Goal: Information Seeking & Learning: Learn about a topic

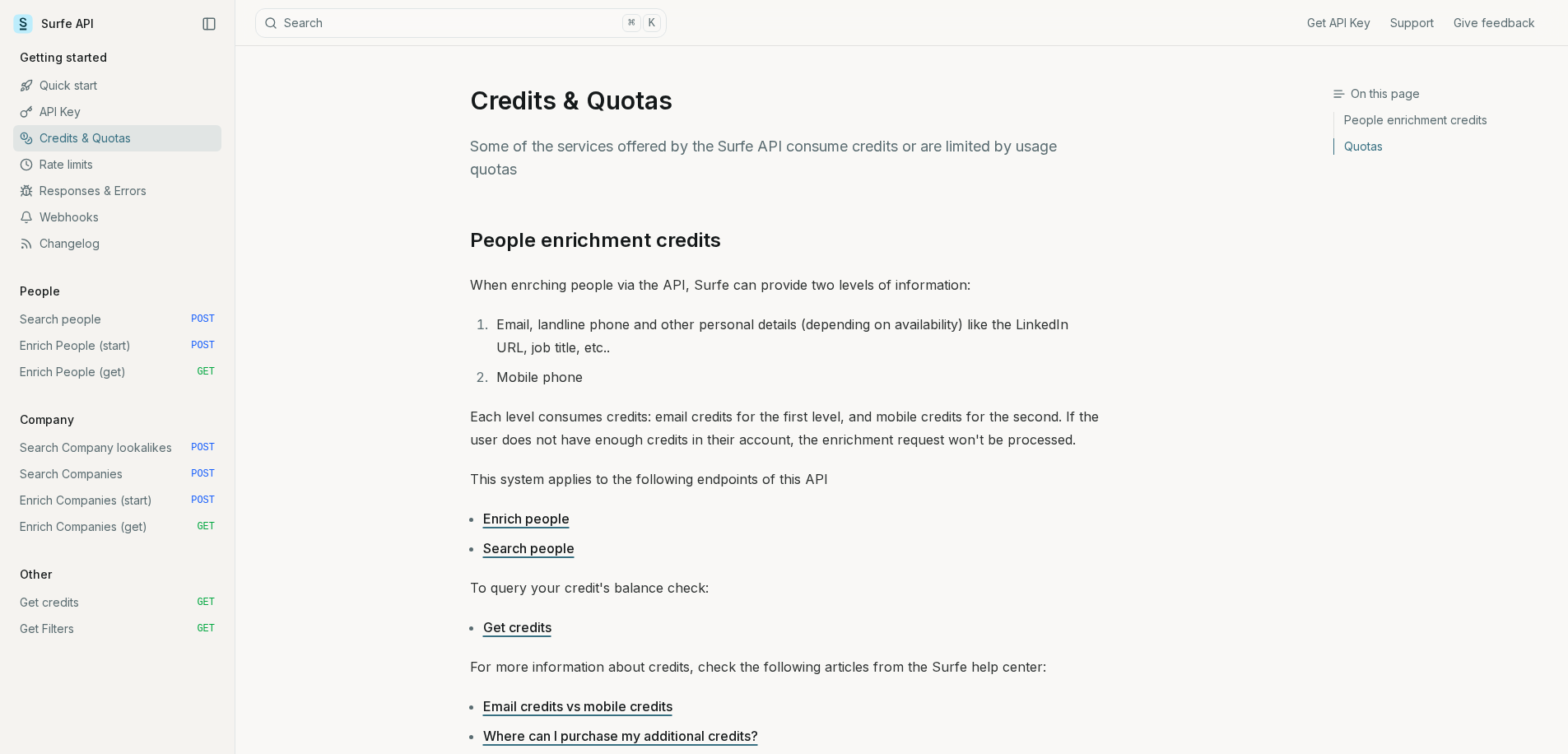
scroll to position [679, 0]
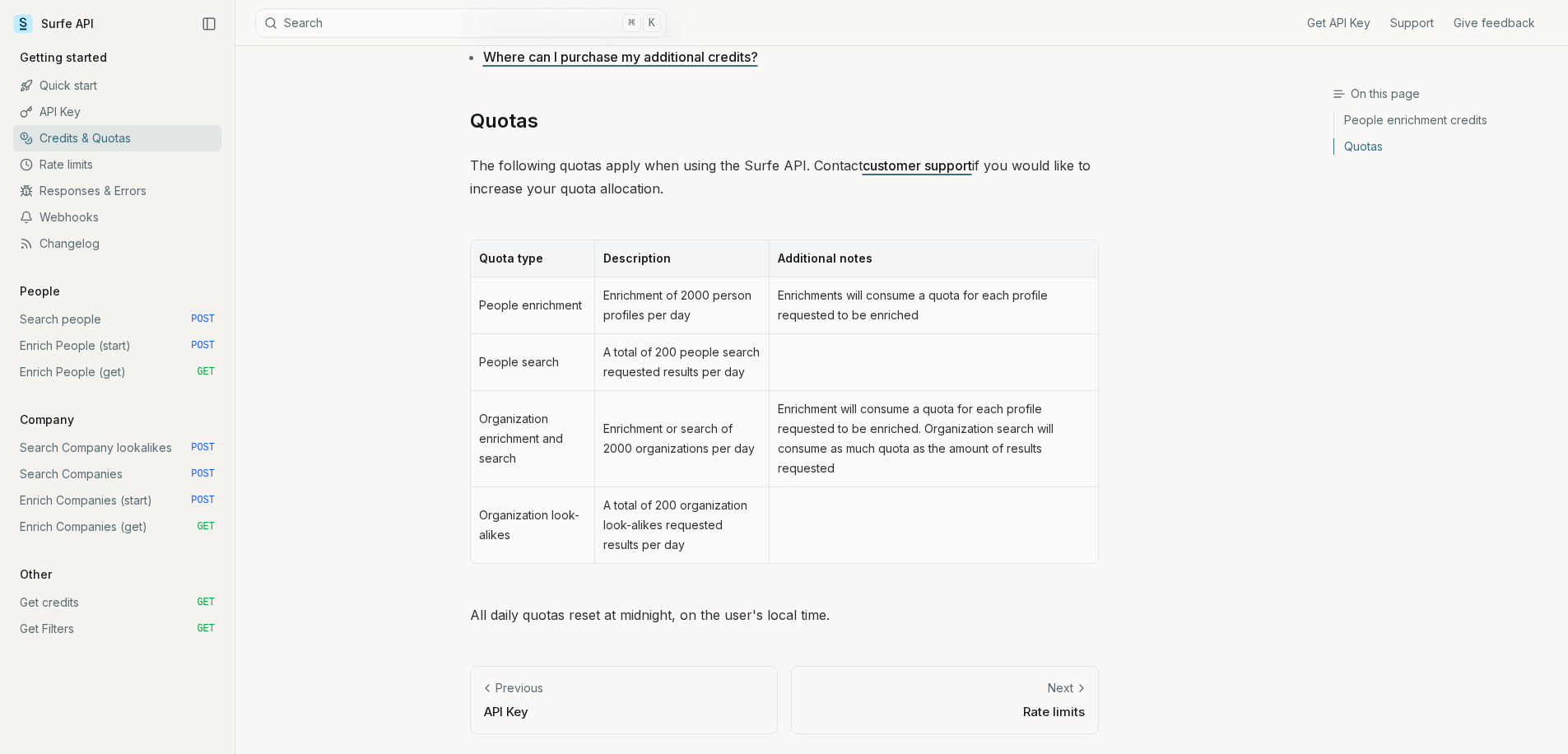
click at [659, 352] on td "A total of 200 people search requested results per day" at bounding box center [681, 362] width 175 height 57
drag, startPoint x: 649, startPoint y: 351, endPoint x: 725, endPoint y: 367, distance: 77.7
click at [723, 367] on td "A total of 200 people search requested results per day" at bounding box center [681, 362] width 175 height 57
click at [732, 367] on td "A total of 200 people search requested results per day" at bounding box center [681, 362] width 175 height 57
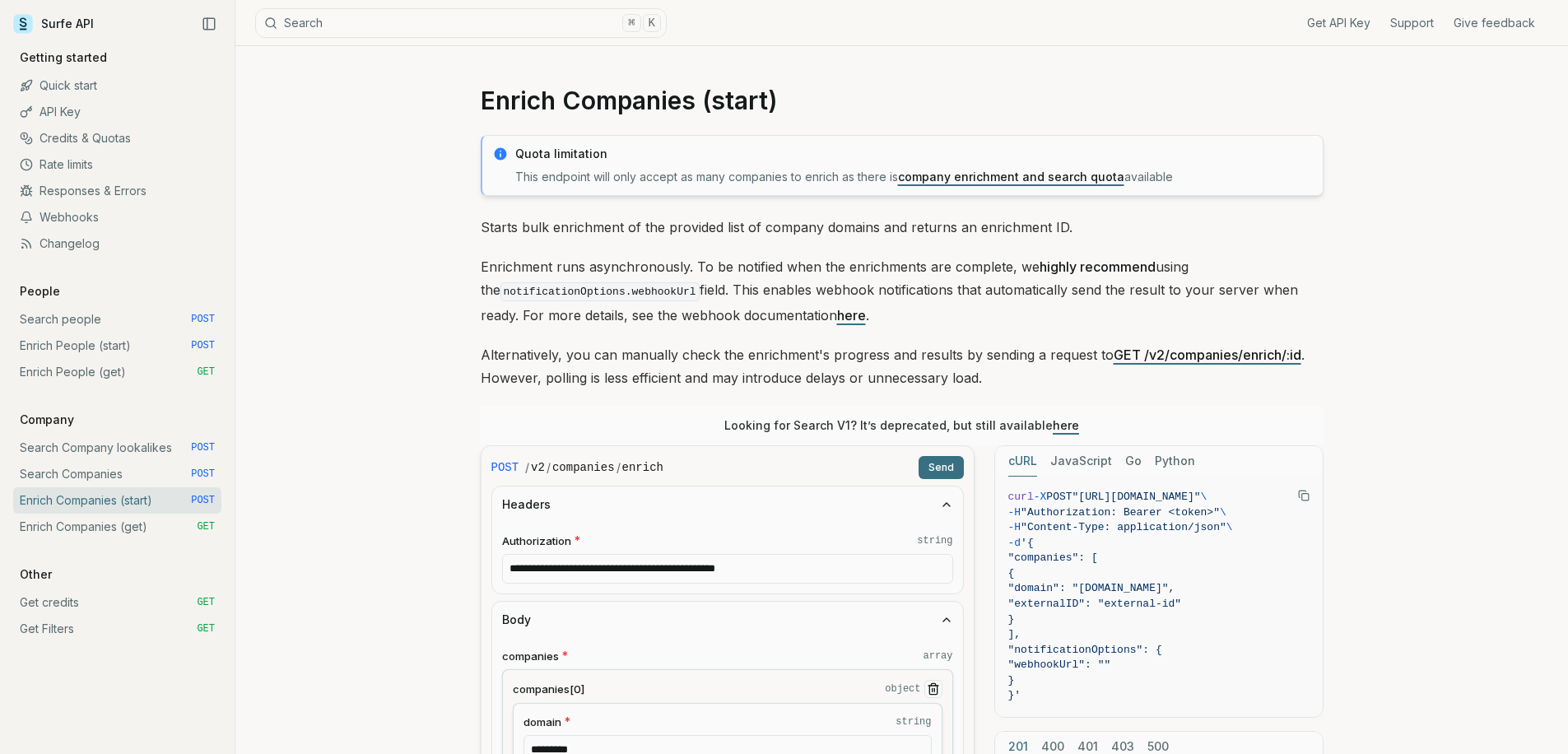
scroll to position [360, 0]
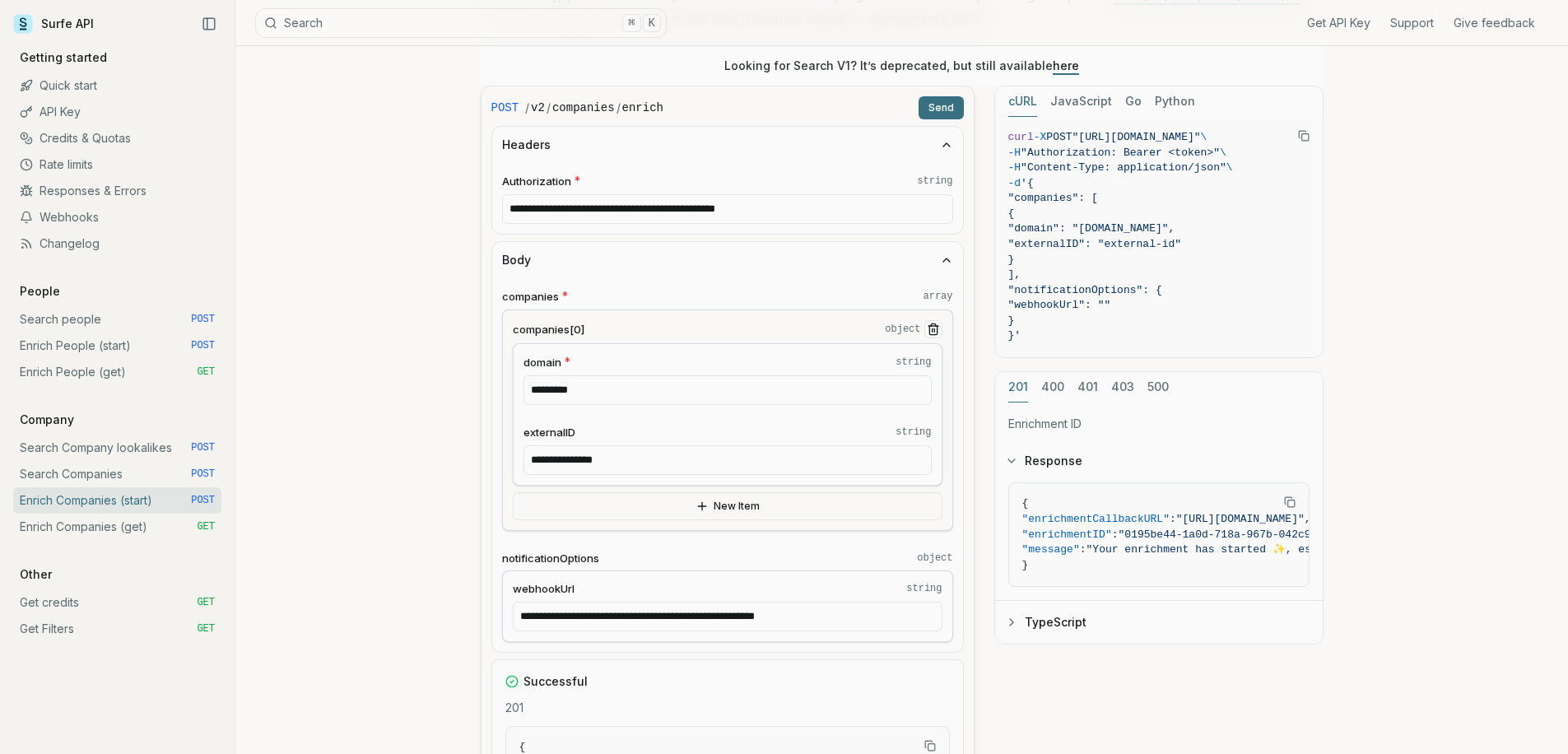
drag, startPoint x: 1381, startPoint y: 300, endPoint x: 1298, endPoint y: 248, distance: 97.9
click at [1374, 290] on div "**********" at bounding box center [901, 611] width 1333 height 1849
